Goal: Task Accomplishment & Management: Use online tool/utility

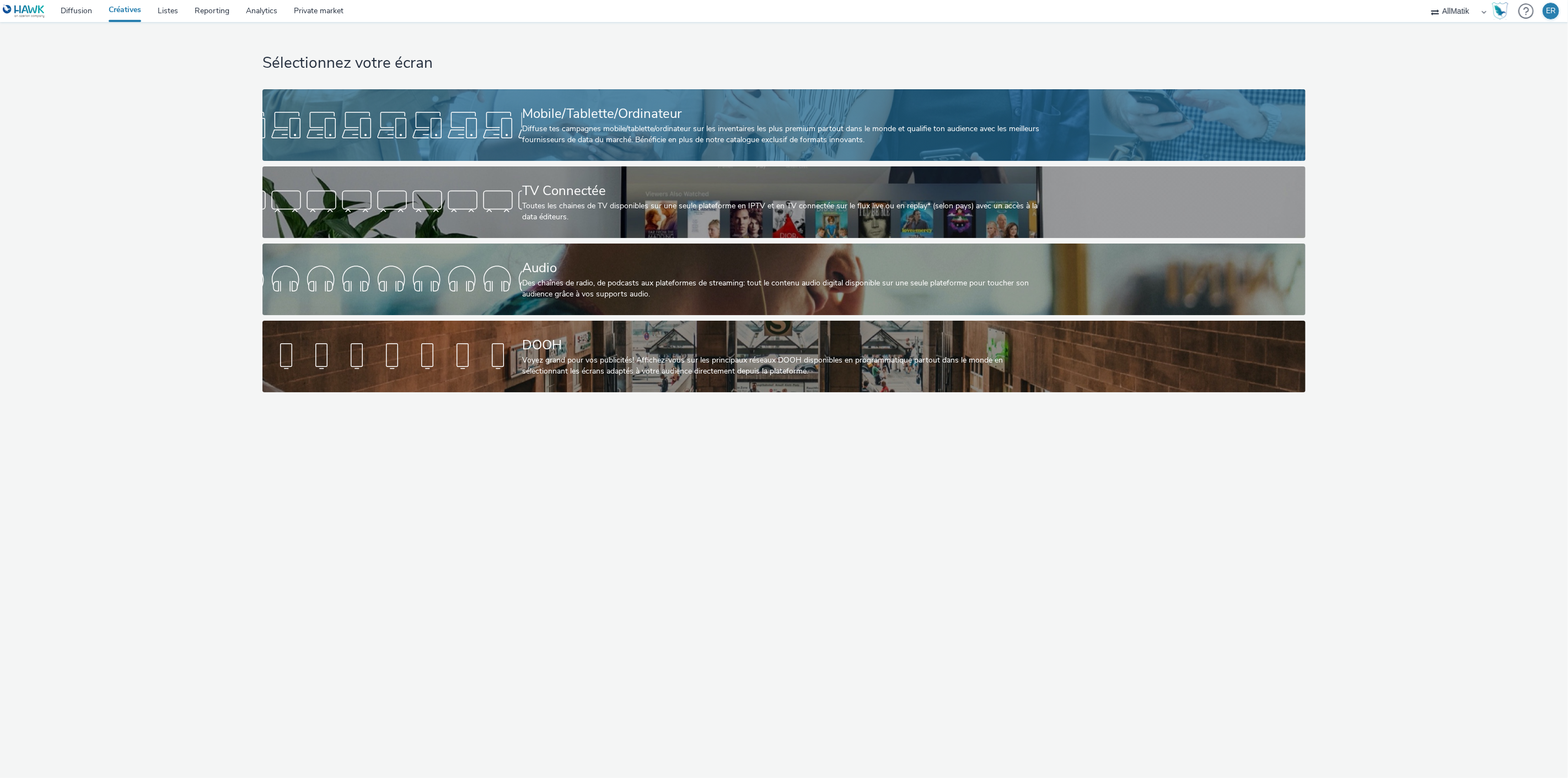
click at [388, 114] on div at bounding box center [392, 125] width 260 height 35
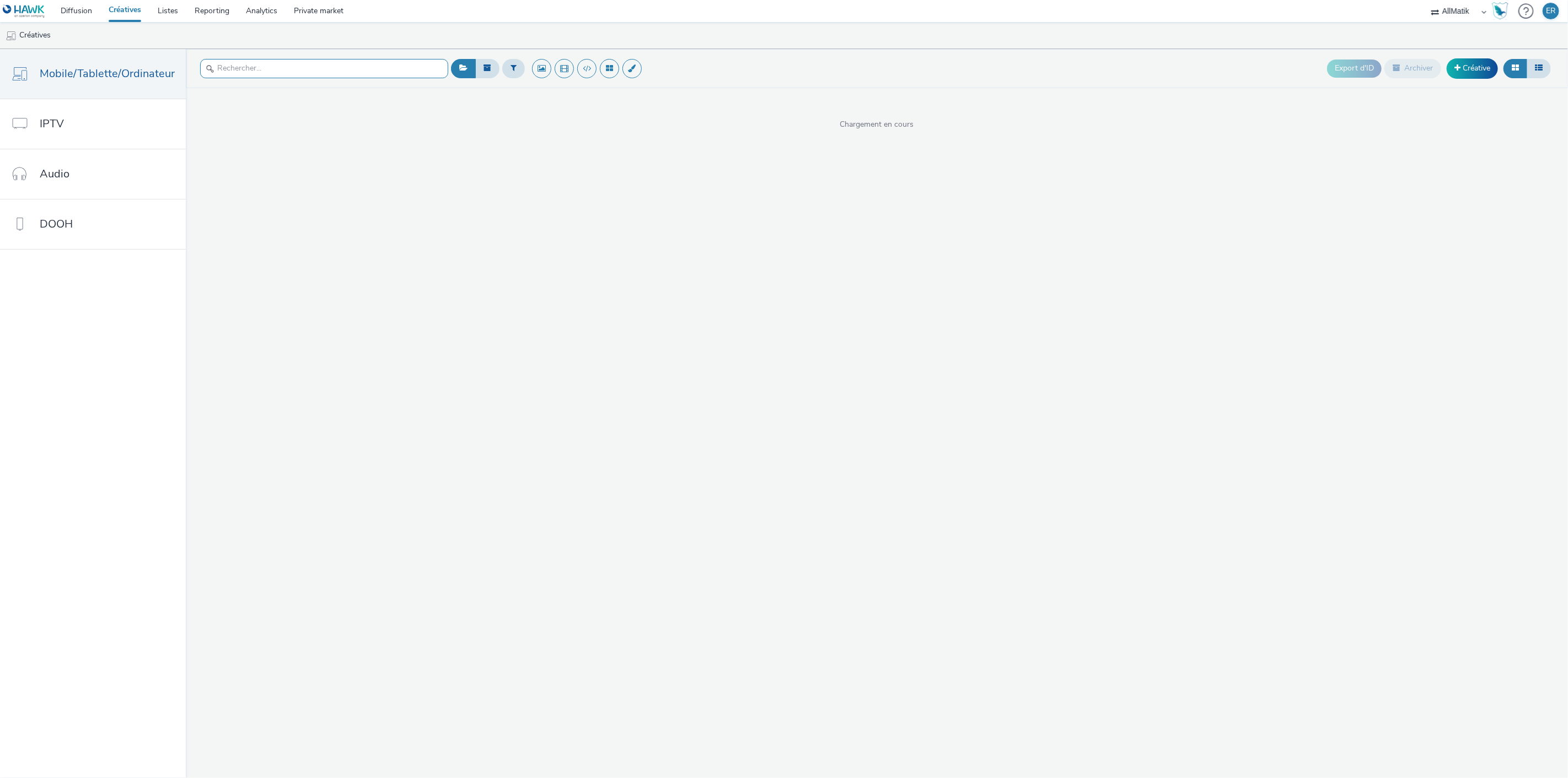
click at [366, 77] on input "text" at bounding box center [324, 68] width 248 height 20
type input "marqu"
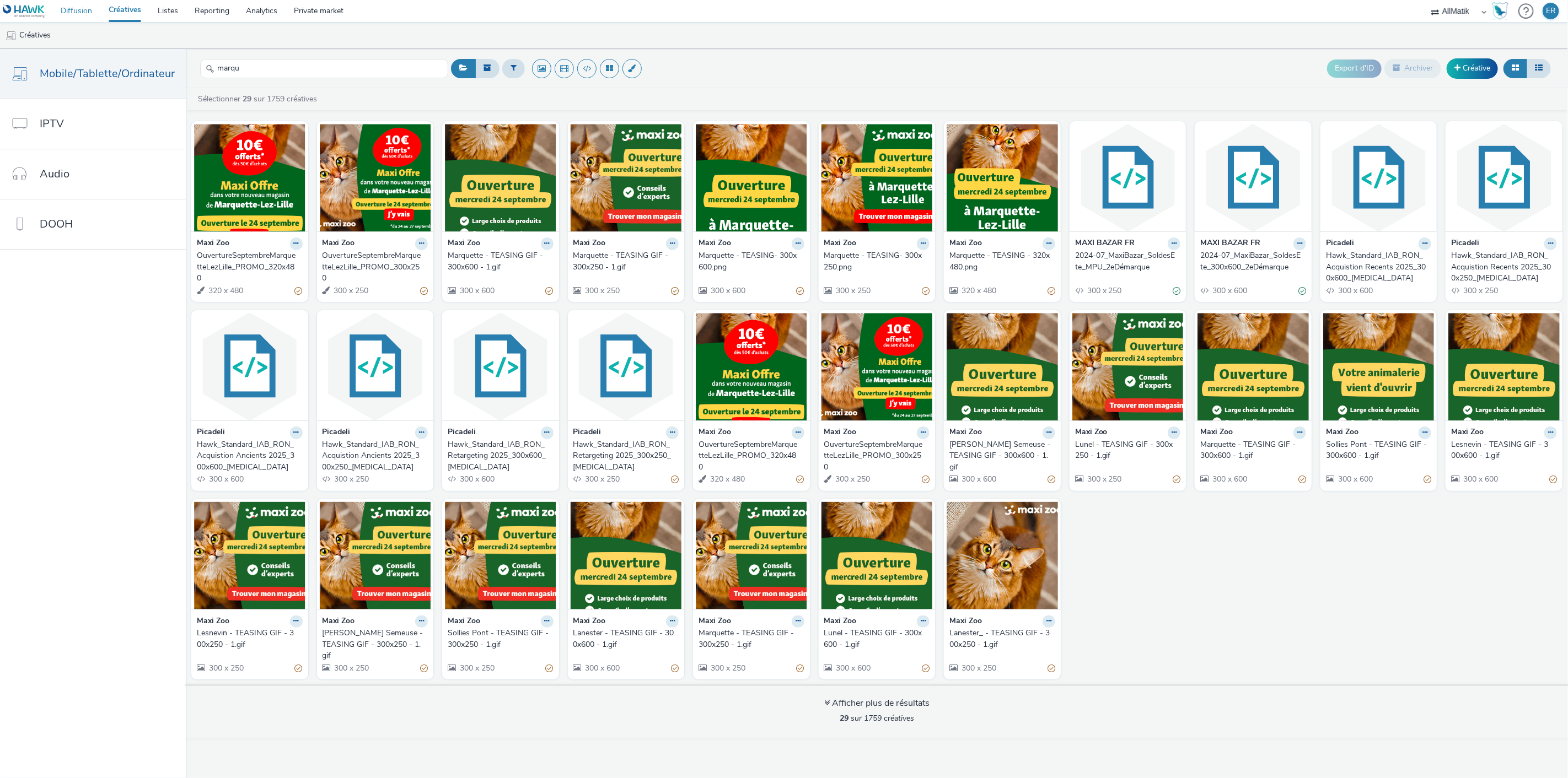
click at [93, 10] on link "Diffusion" at bounding box center [77, 11] width 48 height 22
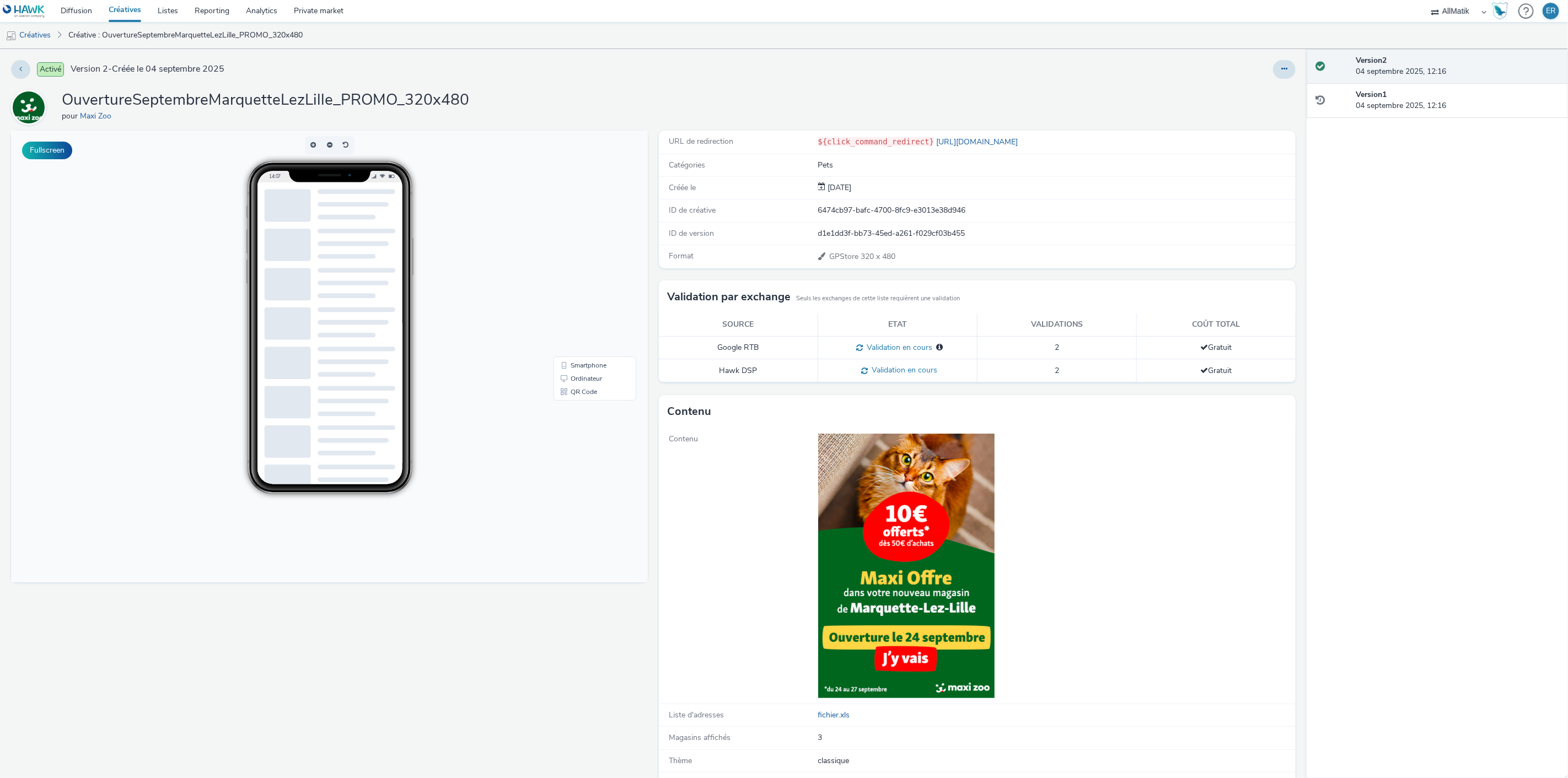
click at [887, 215] on div "6474cb97-bafc-4700-8fc9-e3013e38d946" at bounding box center [1057, 211] width 477 height 11
copy div "6474cb97-bafc-4700-8fc9-e3013e38d946"
click at [333, 108] on h1 "OuvertureSeptembreMarquetteLezLille_PROMO_320x480" at bounding box center [265, 100] width 407 height 21
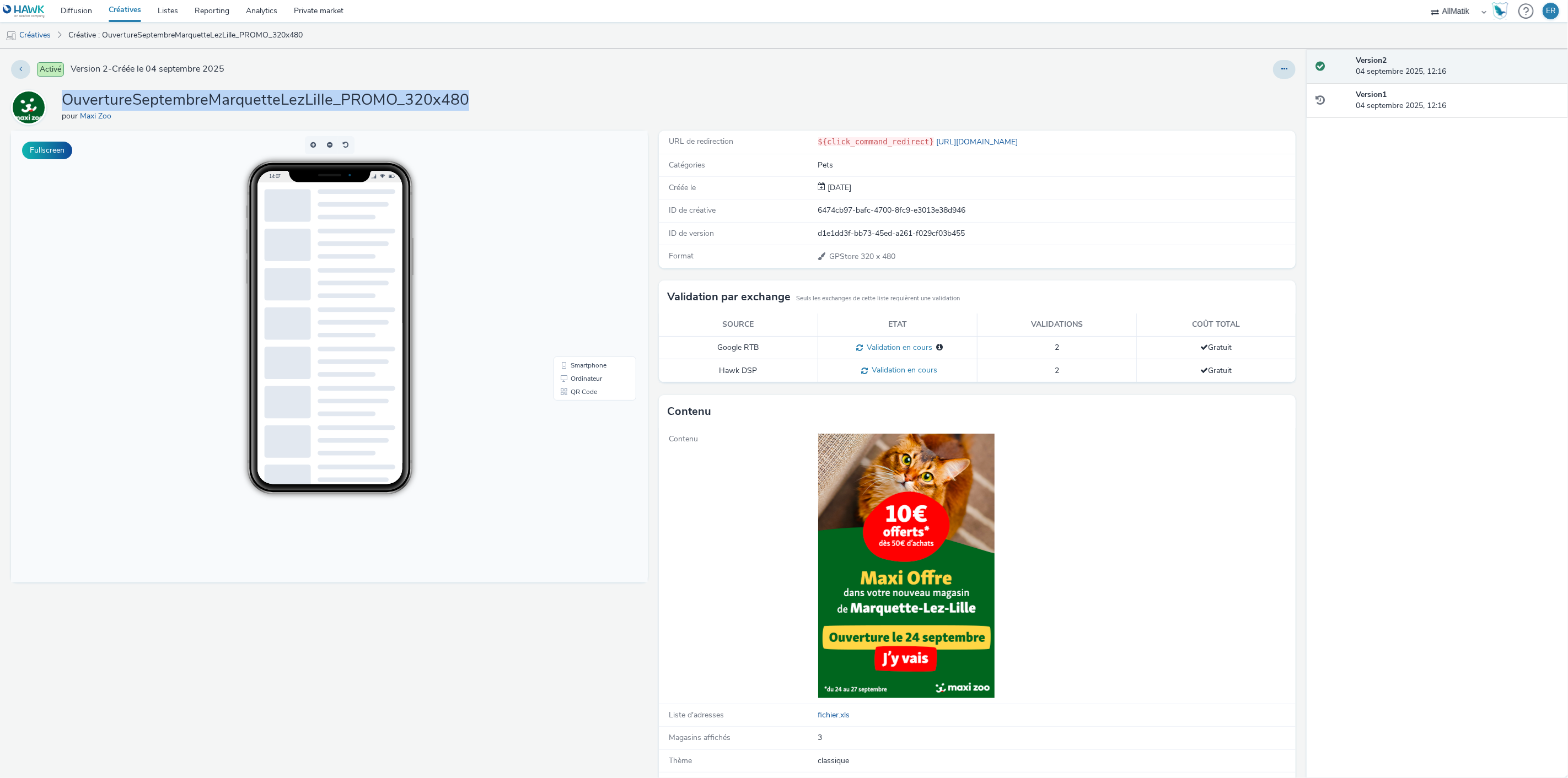
click at [333, 108] on h1 "OuvertureSeptembreMarquetteLezLille_PROMO_320x480" at bounding box center [265, 100] width 407 height 21
drag, startPoint x: 333, startPoint y: 108, endPoint x: 616, endPoint y: 54, distance: 288.1
click at [333, 108] on h1 "OuvertureSeptembreMarquetteLezLille_PROMO_320x480" at bounding box center [265, 100] width 407 height 21
copy h1 "OuvertureSeptembreMarquetteLezLille_PROMO_320x480"
click at [869, 212] on div "6474cb97-bafc-4700-8fc9-e3013e38d946" at bounding box center [1057, 211] width 477 height 11
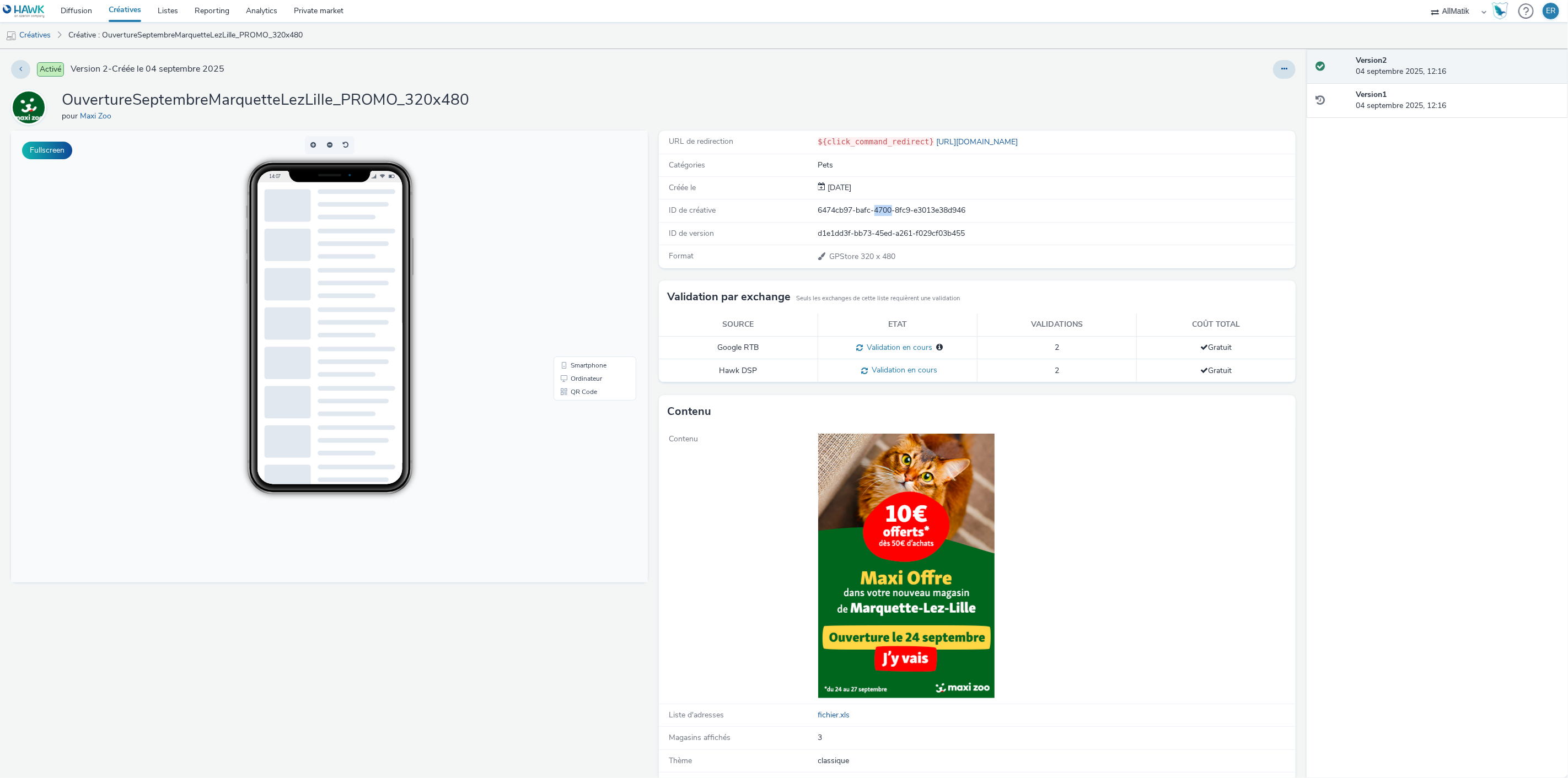
click at [869, 212] on div "6474cb97-bafc-4700-8fc9-e3013e38d946" at bounding box center [1057, 211] width 477 height 11
copy div "6474cb97-bafc-4700-8fc9-e3013e38d946"
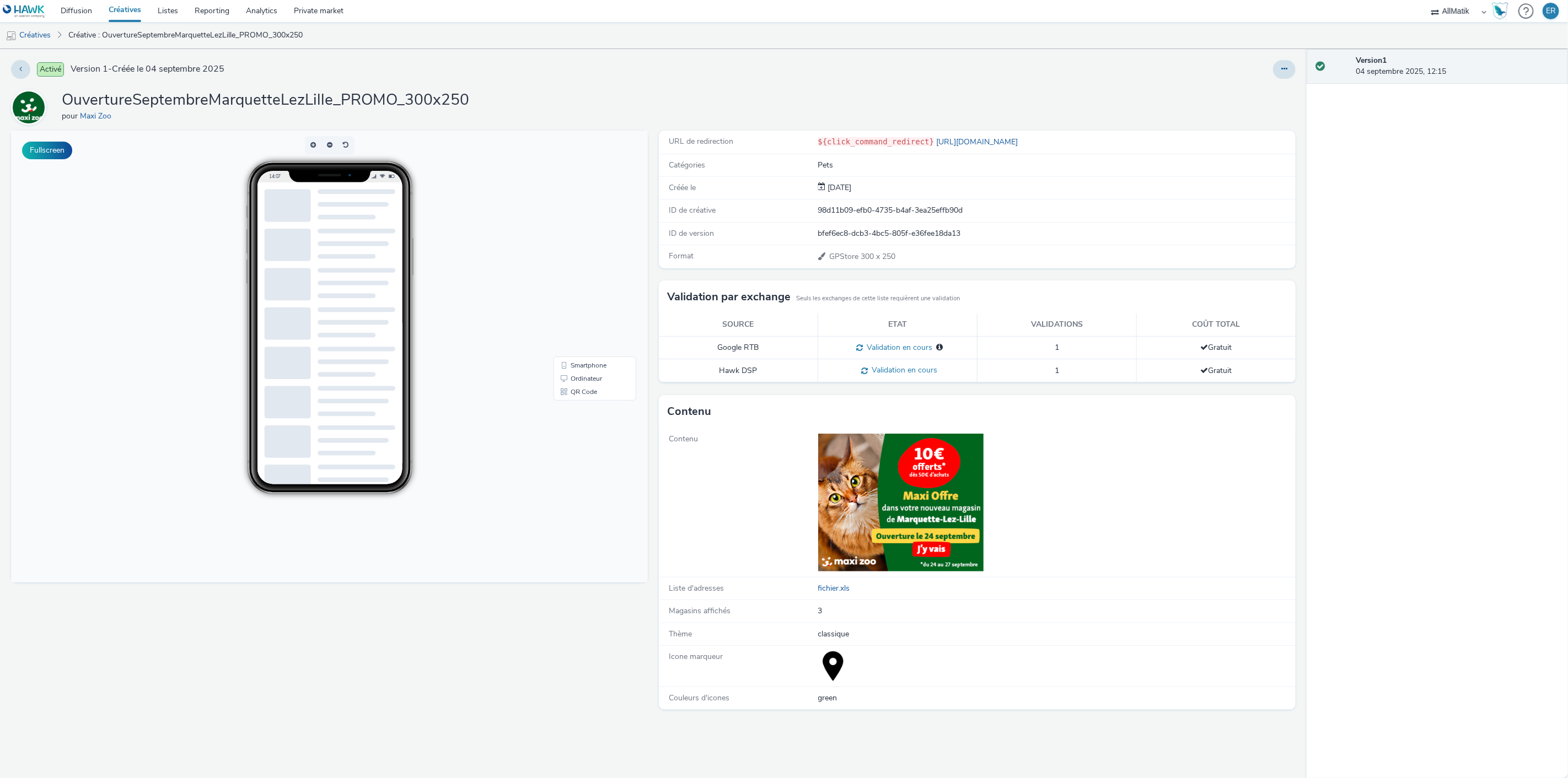
click at [385, 107] on h1 "OuvertureSeptembreMarquetteLezLille_PROMO_300x250" at bounding box center [265, 100] width 407 height 21
copy h1 "OuvertureSeptembreMarquetteLezLille_PROMO_300x250"
click at [881, 206] on div "98d11b09-efb0-4735-b4af-3ea25effb90d" at bounding box center [1057, 211] width 477 height 11
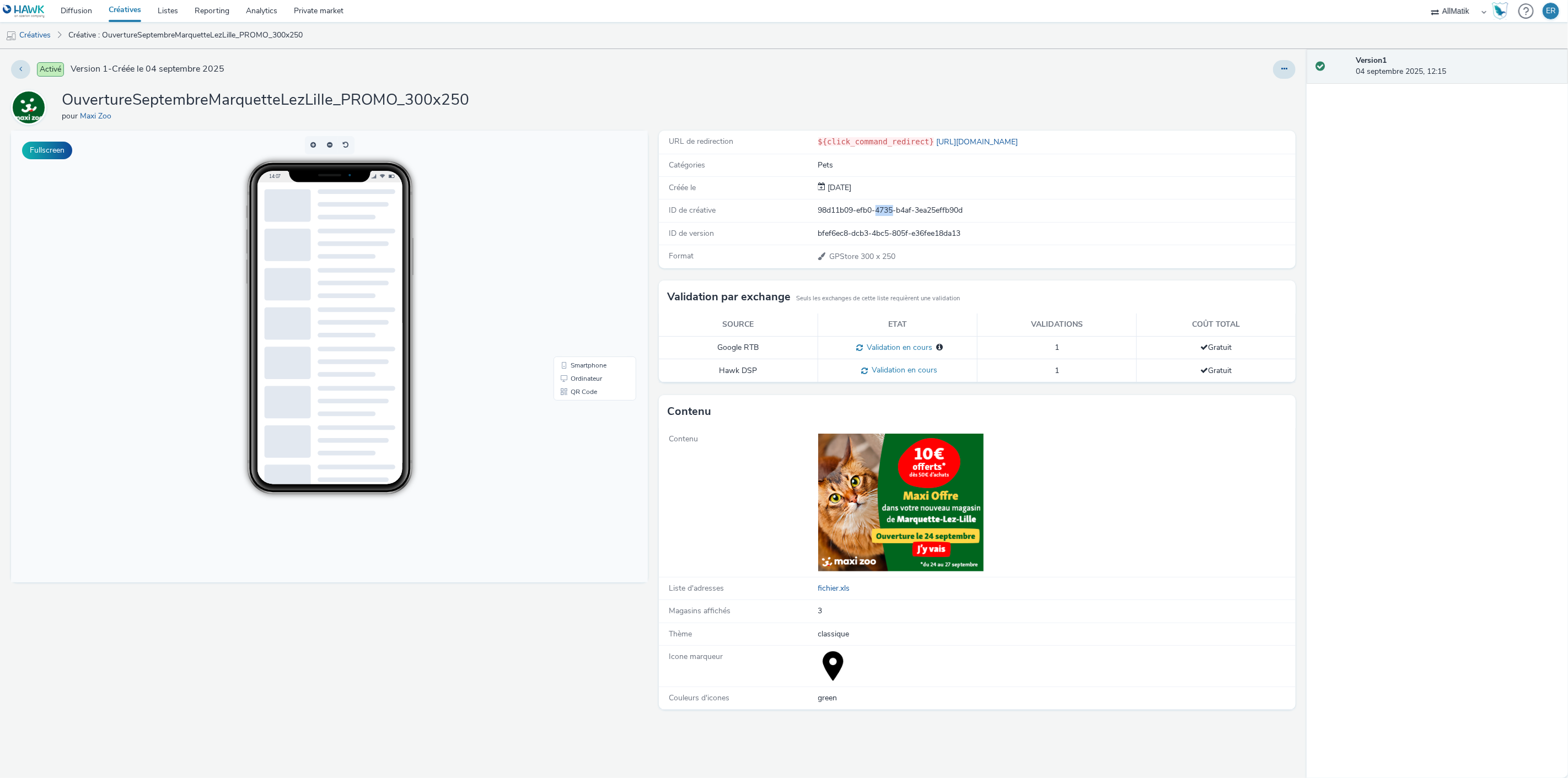
click at [881, 206] on div "98d11b09-efb0-4735-b4af-3ea25effb90d" at bounding box center [1057, 211] width 477 height 11
copy div "98d11b09-efb0-4735-b4af-3ea25effb90d"
